Goal: Task Accomplishment & Management: Complete application form

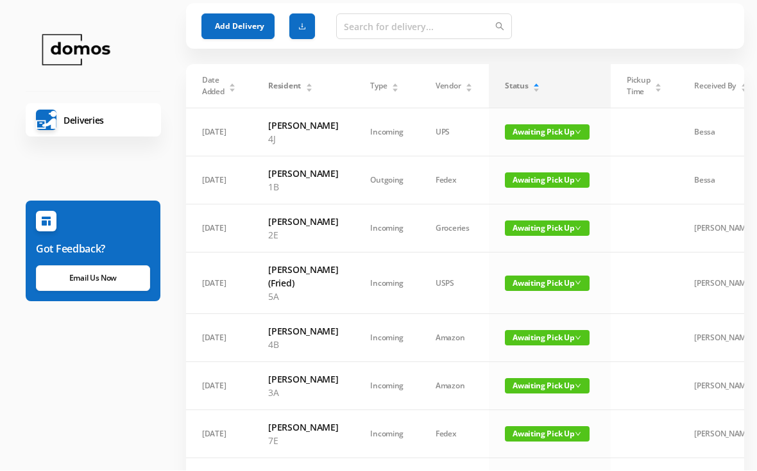
scroll to position [0, 11]
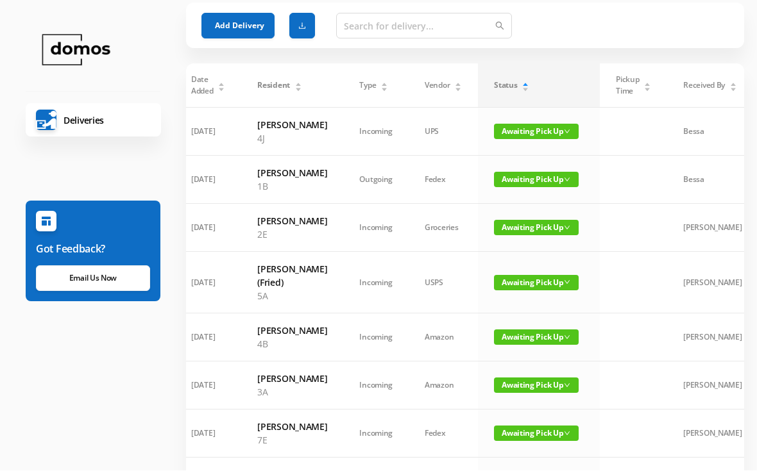
click at [238, 15] on button "Add Delivery" at bounding box center [237, 26] width 73 height 26
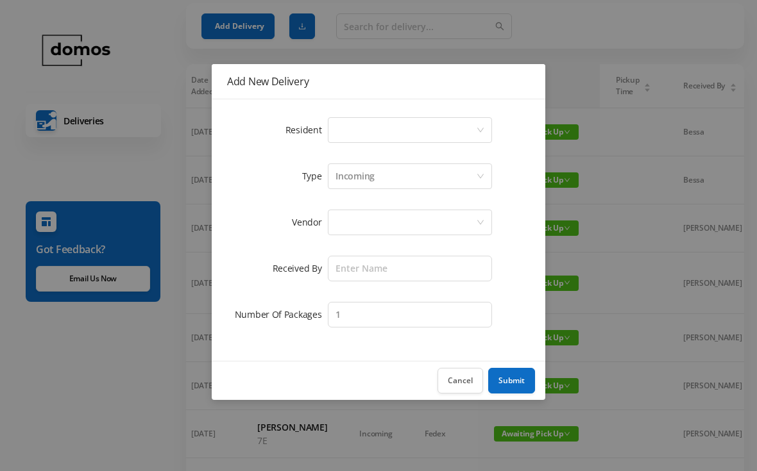
click at [376, 137] on div "Select a person" at bounding box center [405, 130] width 140 height 24
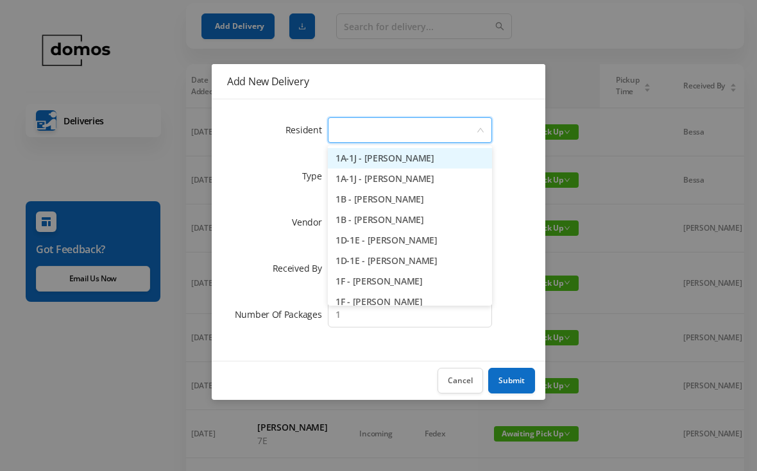
scroll to position [37, 0]
type input "3a"
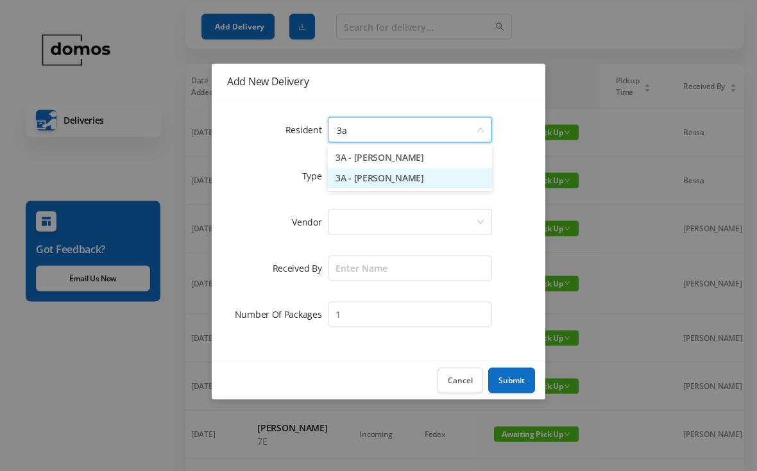
click at [402, 183] on li "3A - [PERSON_NAME]" at bounding box center [410, 179] width 164 height 21
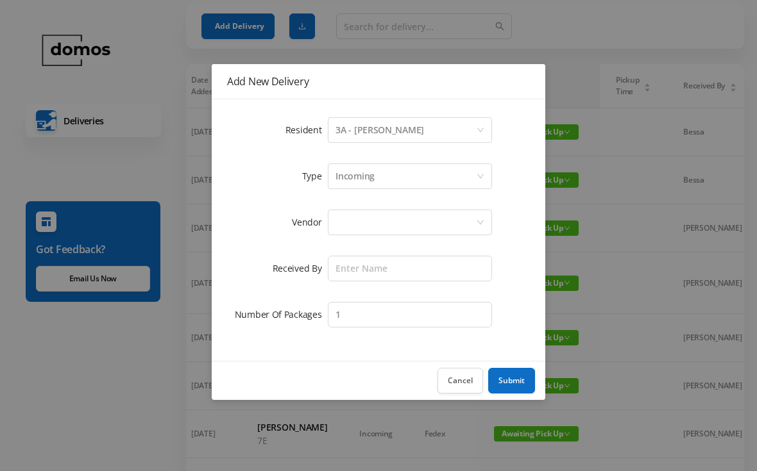
click at [403, 224] on div at bounding box center [405, 222] width 140 height 24
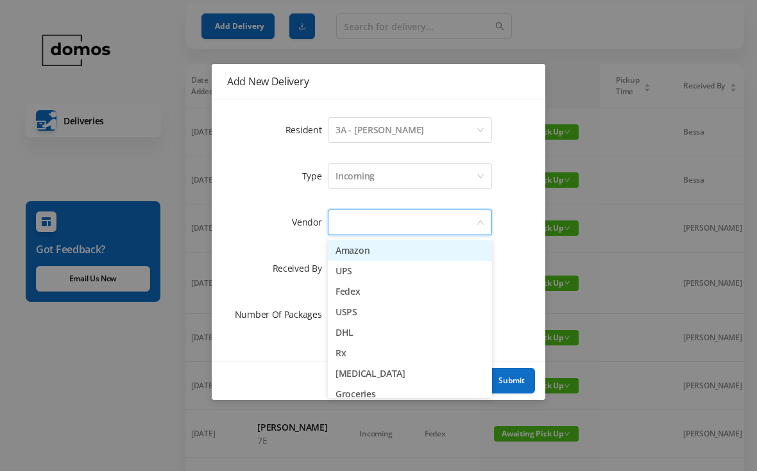
click at [387, 255] on li "Amazon" at bounding box center [410, 250] width 164 height 21
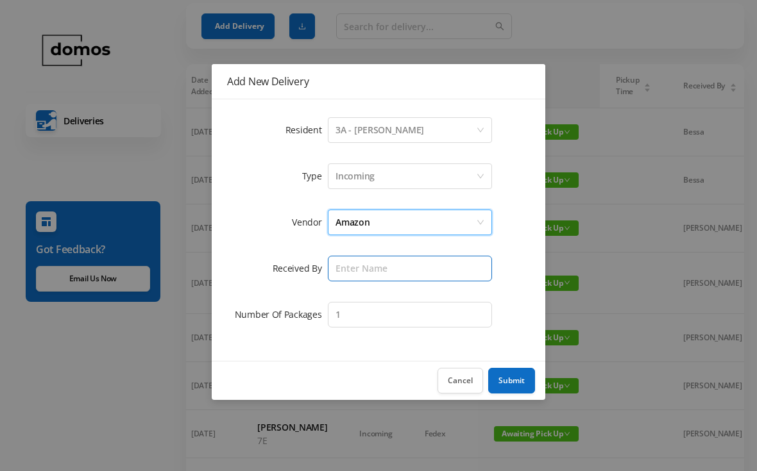
click at [406, 271] on input "text" at bounding box center [410, 269] width 164 height 26
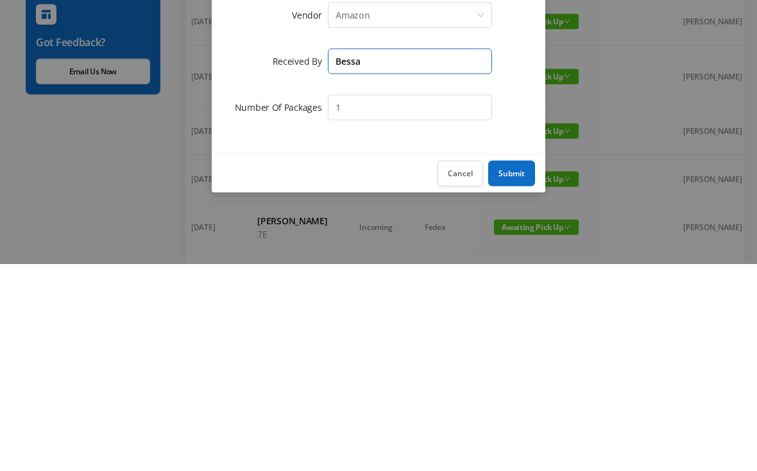
type input "Bessa"
click at [515, 368] on button "Submit" at bounding box center [511, 381] width 47 height 26
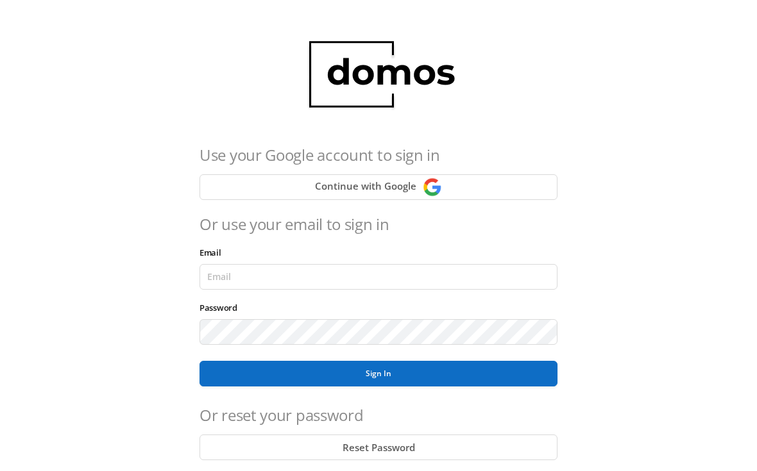
scroll to position [160, 0]
